Goal: Transaction & Acquisition: Download file/media

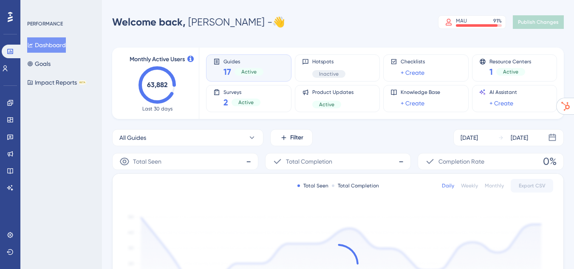
click at [289, 17] on div "Welcome back, [PERSON_NAME] - 👋 MAU 91 % Click to see add-on and upgrade option…" at bounding box center [338, 22] width 452 height 17
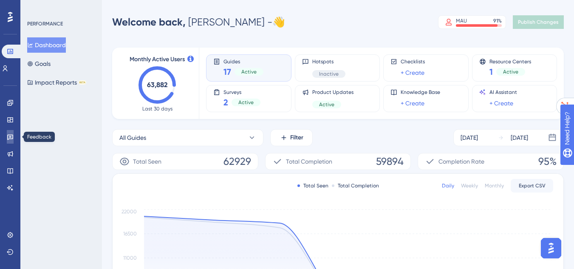
click at [8, 140] on icon at bounding box center [10, 138] width 6 height 6
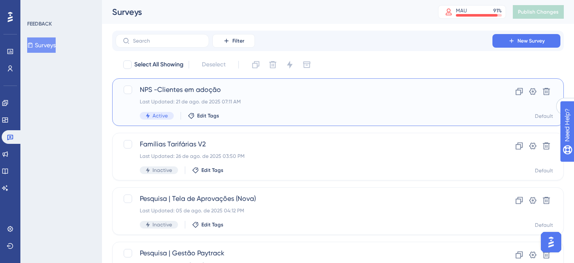
click at [231, 93] on span "NPS -Clientes em adoção" at bounding box center [304, 90] width 329 height 10
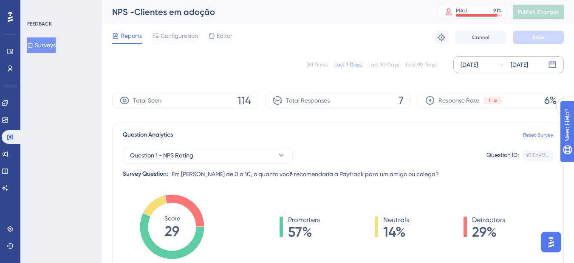
click at [478, 62] on div "[DATE]" at bounding box center [469, 64] width 17 height 10
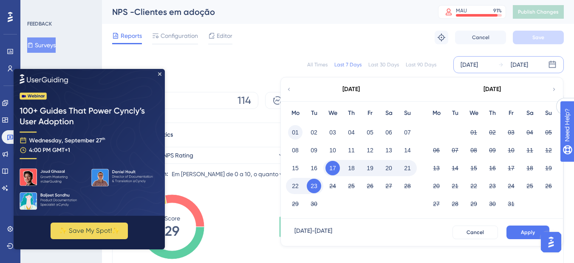
click at [296, 133] on button "01" at bounding box center [295, 132] width 14 height 14
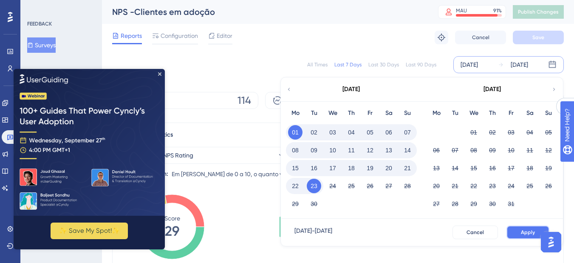
click at [518, 234] on button "Apply" at bounding box center [528, 232] width 43 height 14
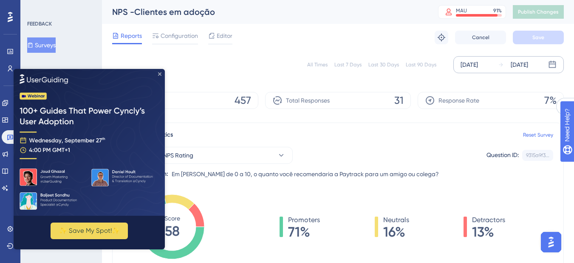
click at [159, 74] on icon "Close Preview" at bounding box center [159, 73] width 3 height 3
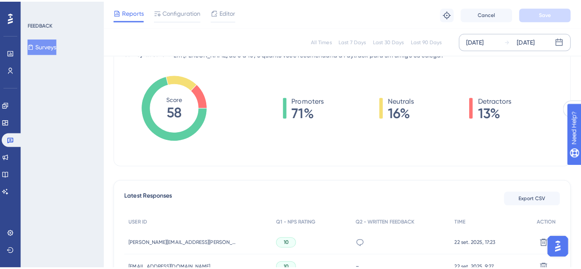
scroll to position [170, 0]
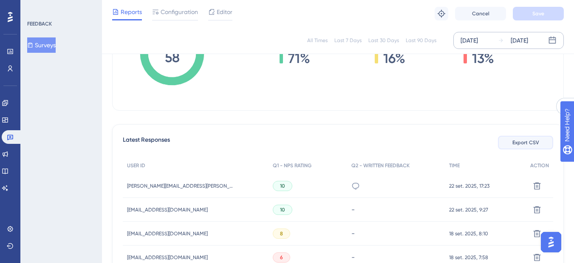
click at [530, 148] on button "Export CSV" at bounding box center [525, 143] width 55 height 14
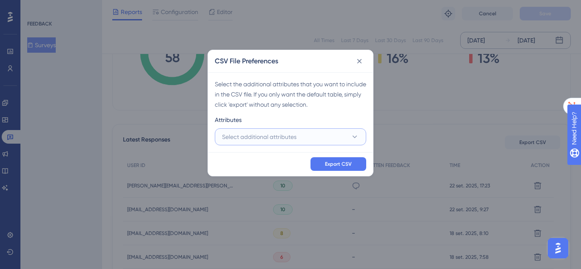
click at [307, 140] on button "Select additional attributes" at bounding box center [290, 136] width 151 height 17
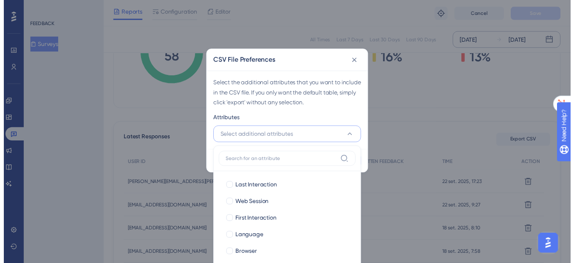
scroll to position [227, 0]
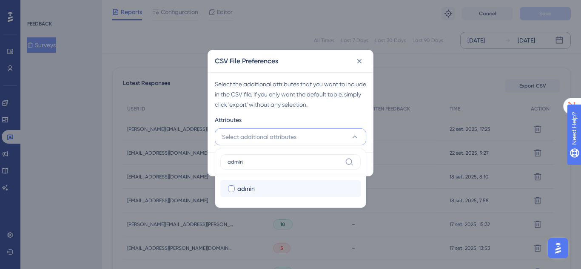
type input "admin"
click at [229, 190] on div at bounding box center [231, 188] width 7 height 7
checkbox input "true"
click at [258, 159] on input "admin" at bounding box center [284, 162] width 114 height 7
click at [259, 159] on input "admin" at bounding box center [284, 162] width 114 height 7
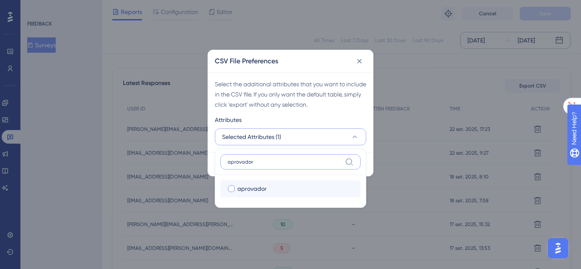
type input "aprovador"
click at [239, 185] on span "aprovador" at bounding box center [251, 189] width 29 height 10
checkbox input "true"
click at [259, 156] on label "aprovador" at bounding box center [290, 161] width 140 height 15
click at [259, 159] on input "aprovador" at bounding box center [284, 162] width 114 height 7
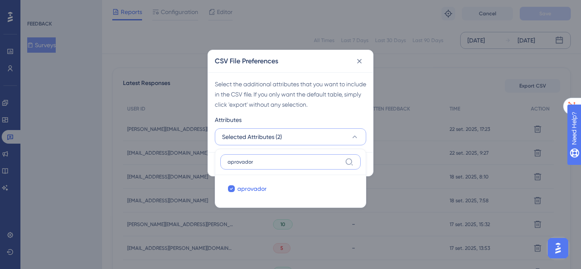
click at [268, 162] on input "aprovador" at bounding box center [284, 162] width 114 height 7
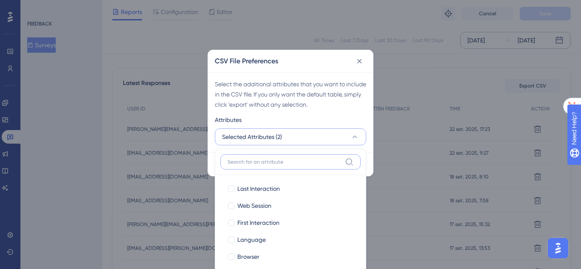
click at [256, 162] on input at bounding box center [284, 162] width 114 height 7
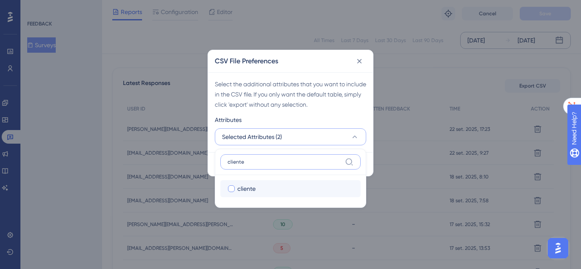
type input "cliente"
click at [239, 188] on span "cliente" at bounding box center [246, 189] width 18 height 10
checkbox input "true"
click at [256, 162] on input "cliente" at bounding box center [284, 162] width 114 height 7
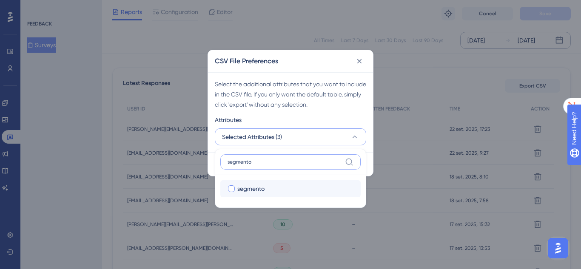
type input "segmento"
click at [288, 187] on div "segmento" at bounding box center [295, 189] width 116 height 10
checkbox input "true"
click at [297, 108] on div "Select the additional attributes that you want to include in the CSV file. If y…" at bounding box center [290, 94] width 151 height 31
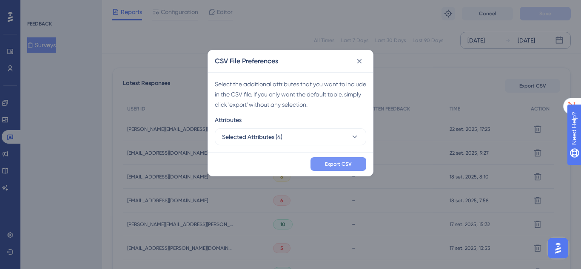
click at [344, 168] on button "Export CSV" at bounding box center [338, 164] width 56 height 14
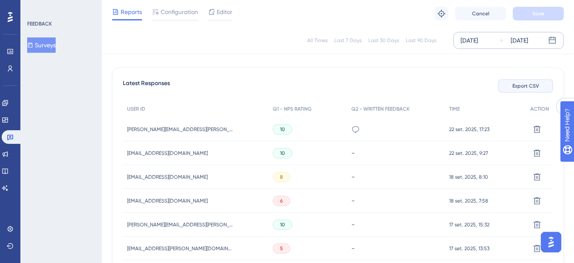
click at [533, 86] on span "Export CSV" at bounding box center [526, 85] width 27 height 7
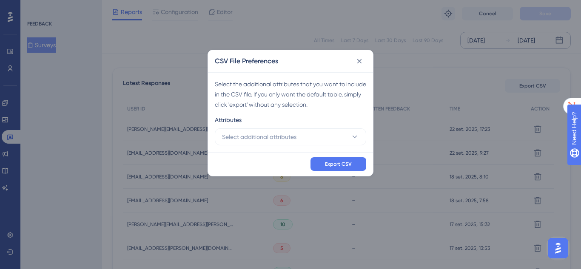
click at [522, 85] on div "CSV File Preferences Select the additional attributes that you want to include …" at bounding box center [290, 134] width 581 height 269
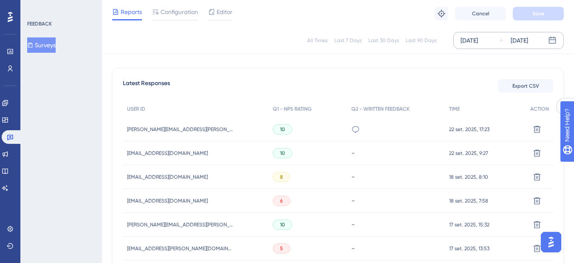
click at [478, 38] on div "[DATE]" at bounding box center [469, 40] width 17 height 10
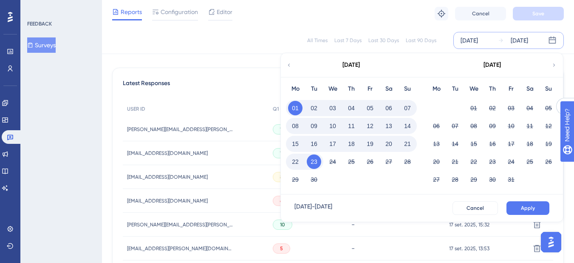
click at [366, 20] on div "Reports Configuration Editor Troubleshoot Cancel Save" at bounding box center [338, 13] width 472 height 27
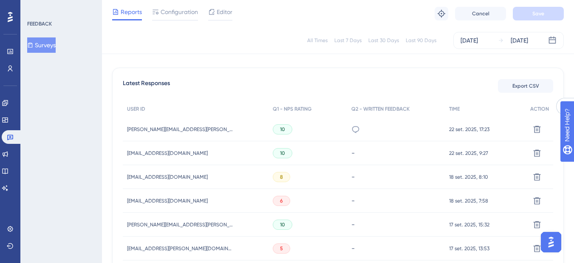
click at [386, 39] on div "Last 30 Days" at bounding box center [383, 40] width 31 height 7
click at [318, 43] on div "All Times" at bounding box center [317, 40] width 20 height 7
click at [378, 42] on div "Last 30 Days" at bounding box center [383, 40] width 31 height 7
click at [411, 39] on div "Last 90 Days" at bounding box center [421, 40] width 31 height 7
click at [316, 41] on div "All Times" at bounding box center [317, 40] width 20 height 7
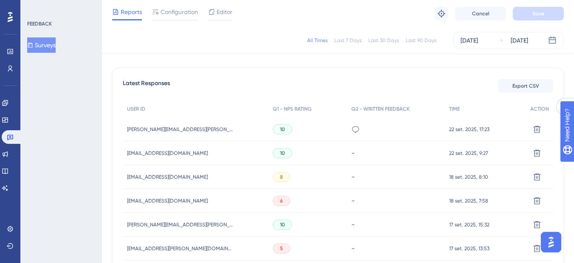
drag, startPoint x: 320, startPoint y: 41, endPoint x: 345, endPoint y: 42, distance: 25.1
click at [320, 41] on div "All Times" at bounding box center [317, 40] width 20 height 7
click at [389, 41] on div "Last 30 Days" at bounding box center [383, 40] width 31 height 7
click at [478, 43] on div "[DATE]" at bounding box center [469, 40] width 17 height 10
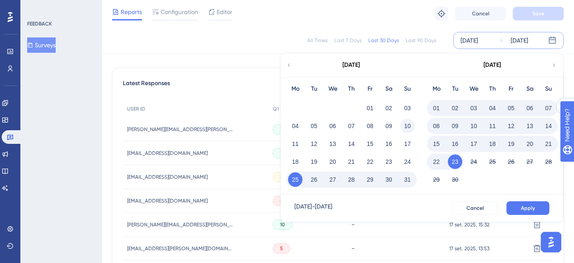
click at [408, 126] on button "10" at bounding box center [407, 126] width 14 height 14
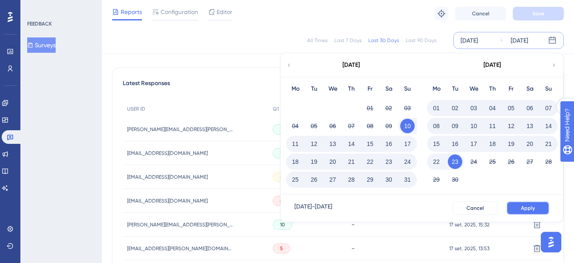
click at [532, 211] on button "Apply" at bounding box center [528, 208] width 43 height 14
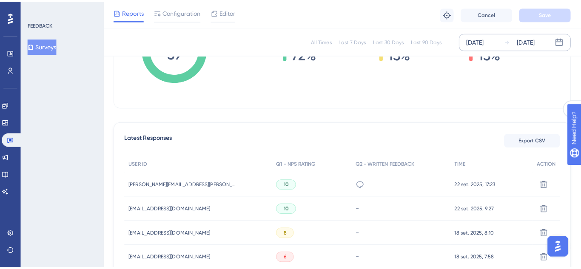
scroll to position [184, 0]
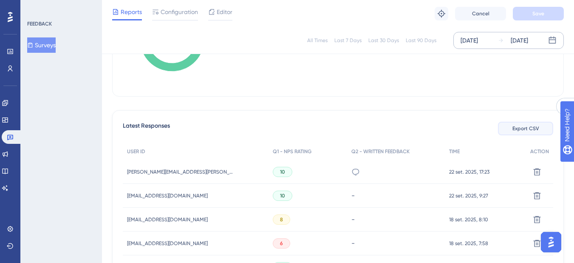
click at [529, 131] on span "Export CSV" at bounding box center [526, 128] width 27 height 7
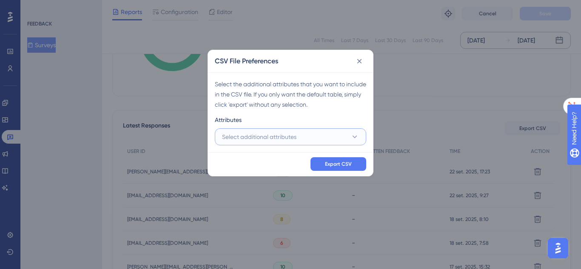
click at [329, 144] on button "Select additional attributes" at bounding box center [290, 136] width 151 height 17
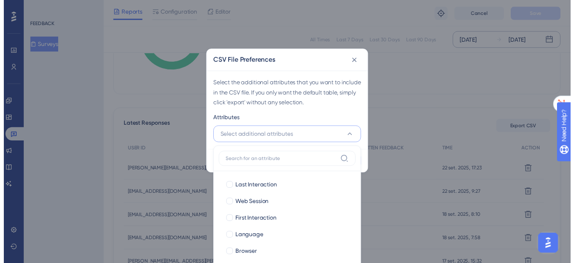
scroll to position [241, 0]
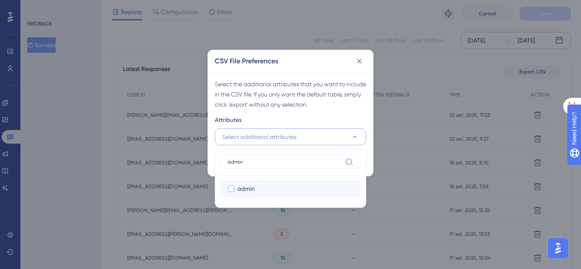
type input "admin"
click at [248, 185] on span "admin" at bounding box center [245, 189] width 17 height 10
checkbox input "true"
click at [259, 159] on input "admin" at bounding box center [284, 162] width 114 height 7
click at [263, 159] on input "admin" at bounding box center [284, 162] width 114 height 7
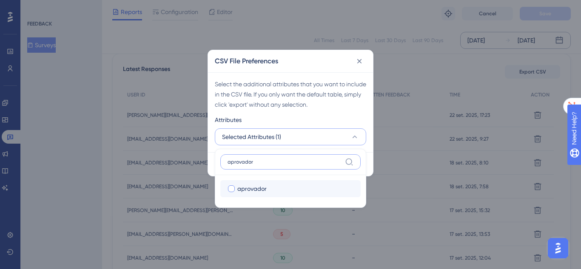
type input "aprovador"
click at [250, 187] on span "aprovador" at bounding box center [251, 189] width 29 height 10
checkbox input "true"
click at [265, 154] on label "aprovador" at bounding box center [290, 161] width 140 height 15
click at [265, 159] on input "aprovador" at bounding box center [284, 162] width 114 height 7
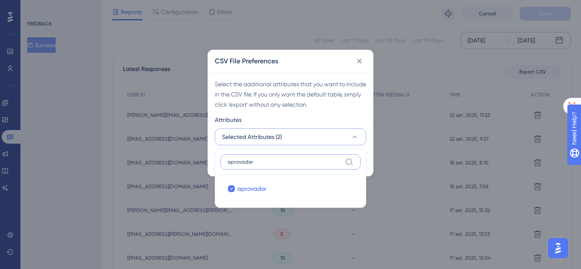
click at [273, 161] on input "aprovador" at bounding box center [284, 162] width 114 height 7
type input "cliente"
click at [262, 185] on div "cliente" at bounding box center [295, 189] width 116 height 10
checkbox input "true"
click at [260, 167] on label "cliente" at bounding box center [290, 161] width 140 height 15
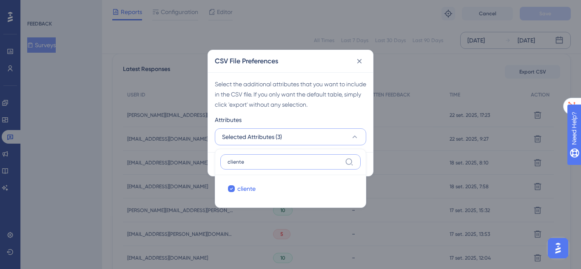
click at [260, 165] on input "cliente" at bounding box center [284, 162] width 114 height 7
click at [254, 159] on input "cliente" at bounding box center [284, 162] width 114 height 7
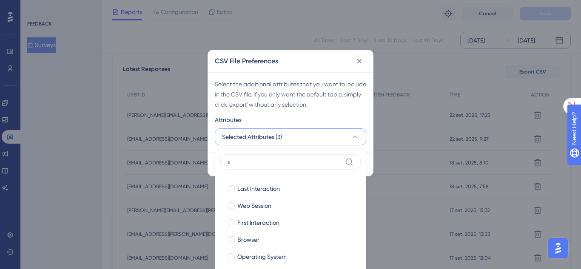
click at [251, 168] on label "s" at bounding box center [290, 161] width 140 height 15
click at [251, 165] on input "s" at bounding box center [284, 162] width 114 height 7
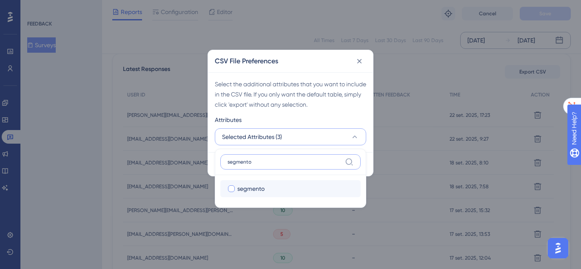
type input "segmento"
click at [246, 189] on span "segmento" at bounding box center [250, 189] width 27 height 10
checkbox input "true"
click at [211, 150] on div "Select the additional attributes that you want to include in the CSV file. If y…" at bounding box center [290, 112] width 165 height 80
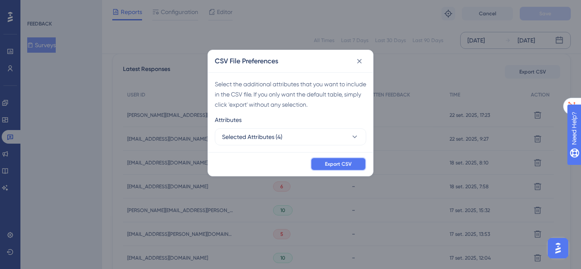
click at [354, 157] on button "Export CSV" at bounding box center [338, 164] width 56 height 14
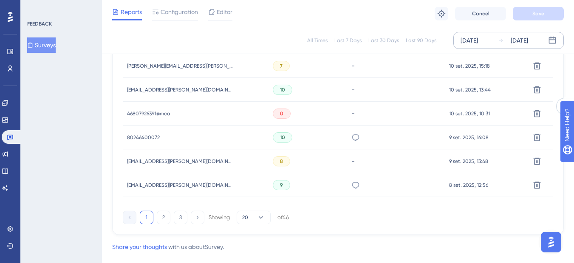
scroll to position [639, 0]
